Goal: Information Seeking & Learning: Learn about a topic

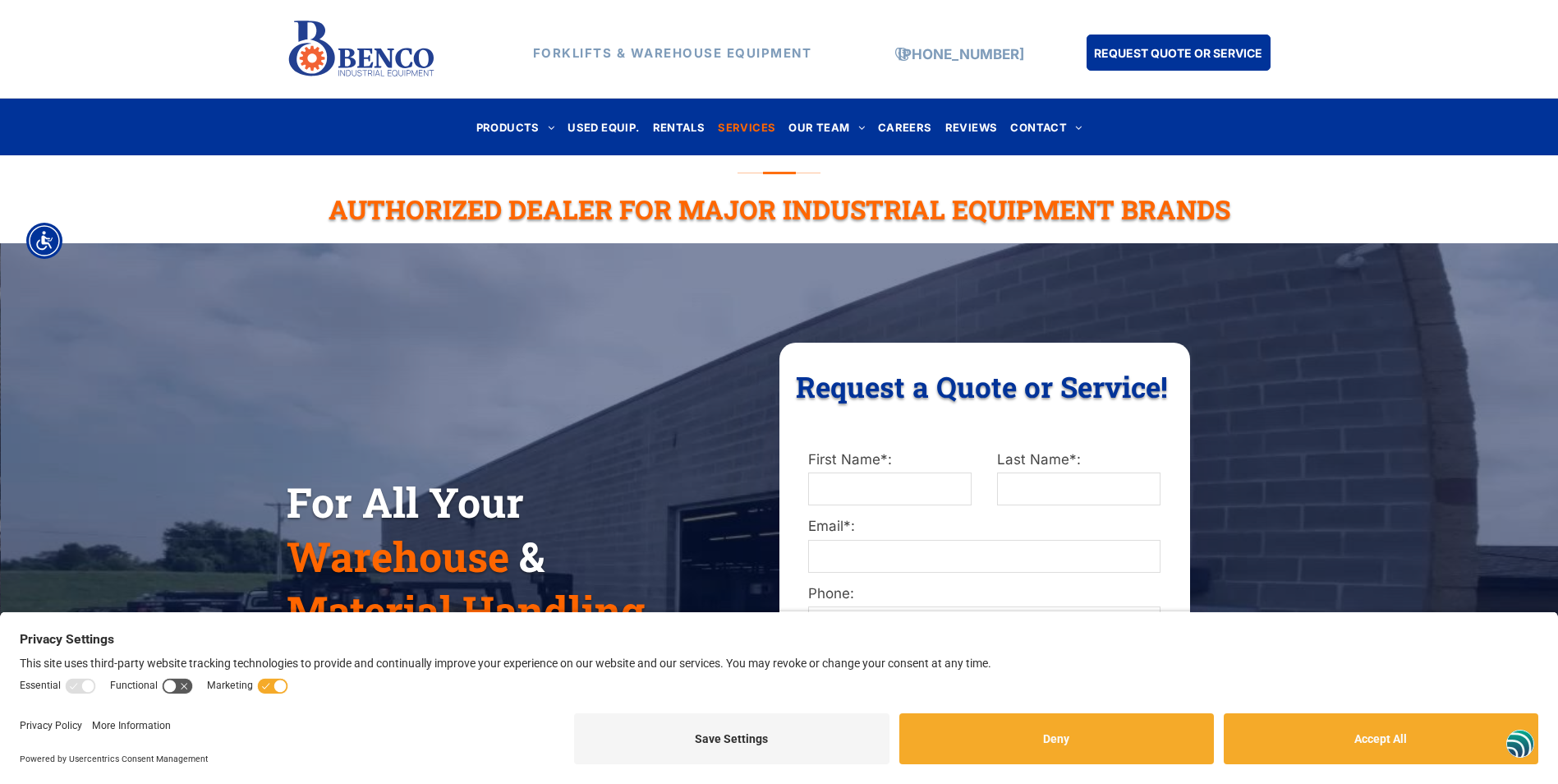
click at [746, 130] on span "SERVICES" at bounding box center [747, 127] width 58 height 22
